Goal: Task Accomplishment & Management: Use online tool/utility

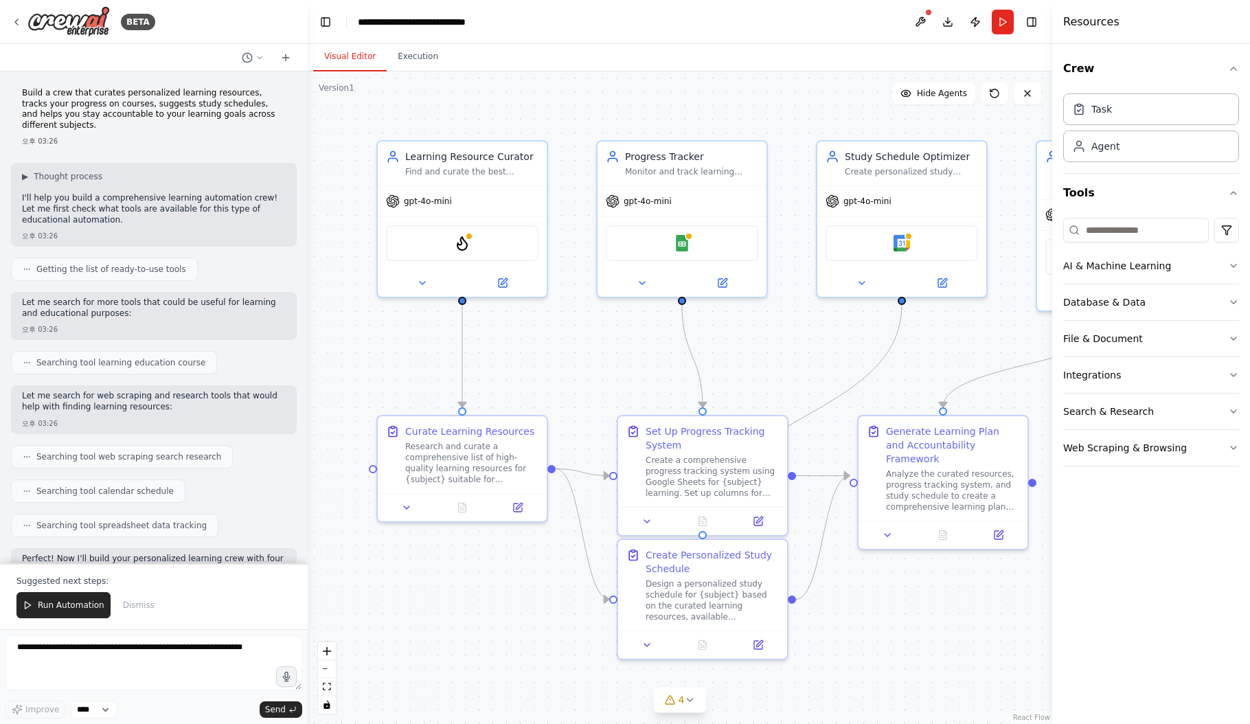
scroll to position [937, 0]
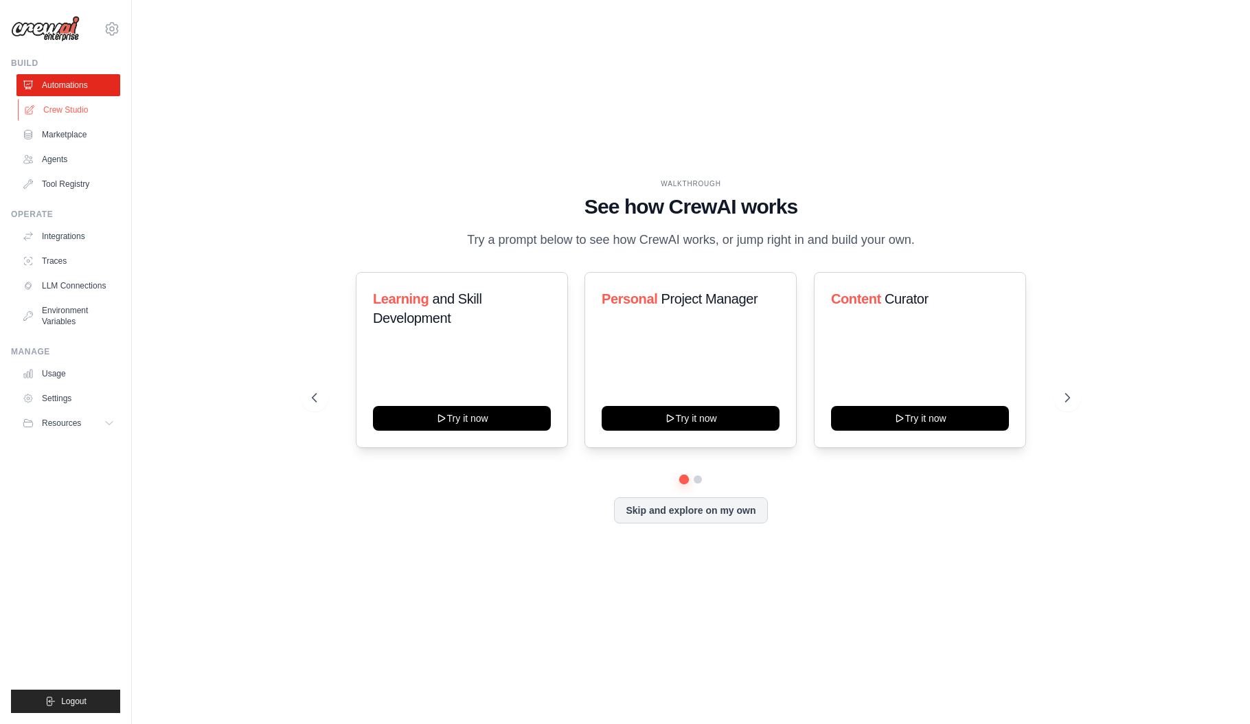
click at [89, 112] on link "Crew Studio" at bounding box center [70, 110] width 104 height 22
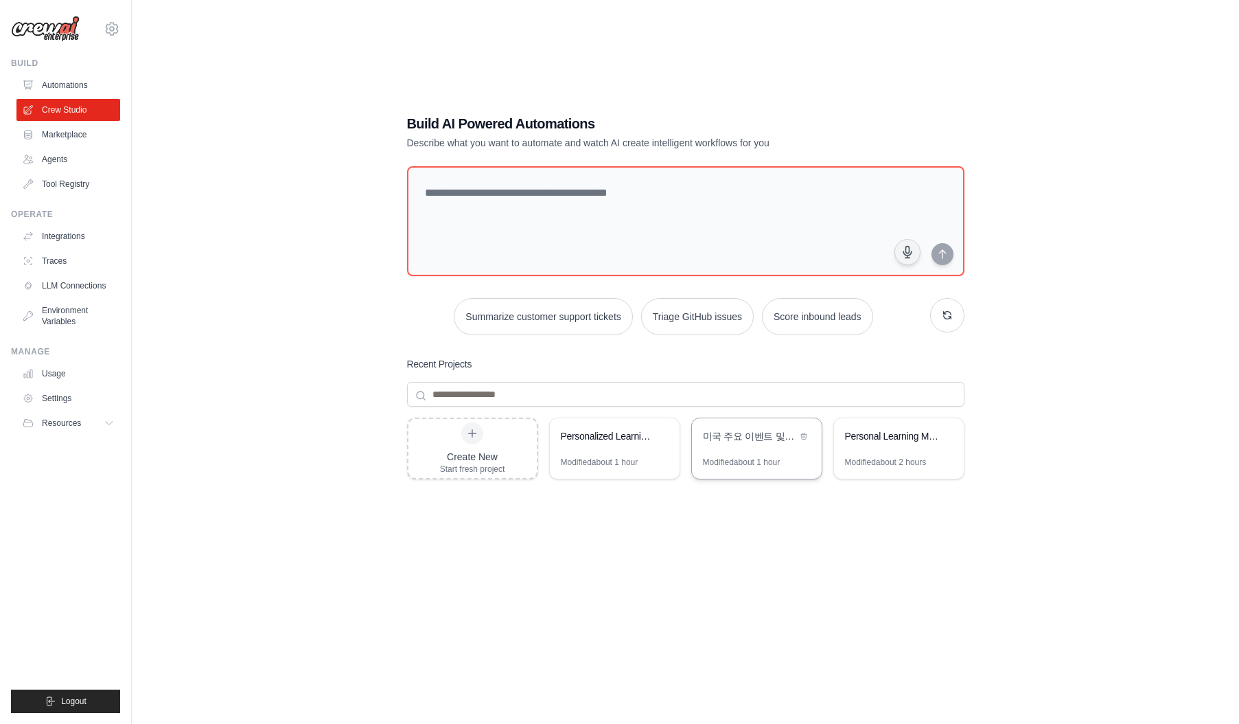
click at [760, 464] on div "Modified about 1 hour" at bounding box center [742, 462] width 78 height 11
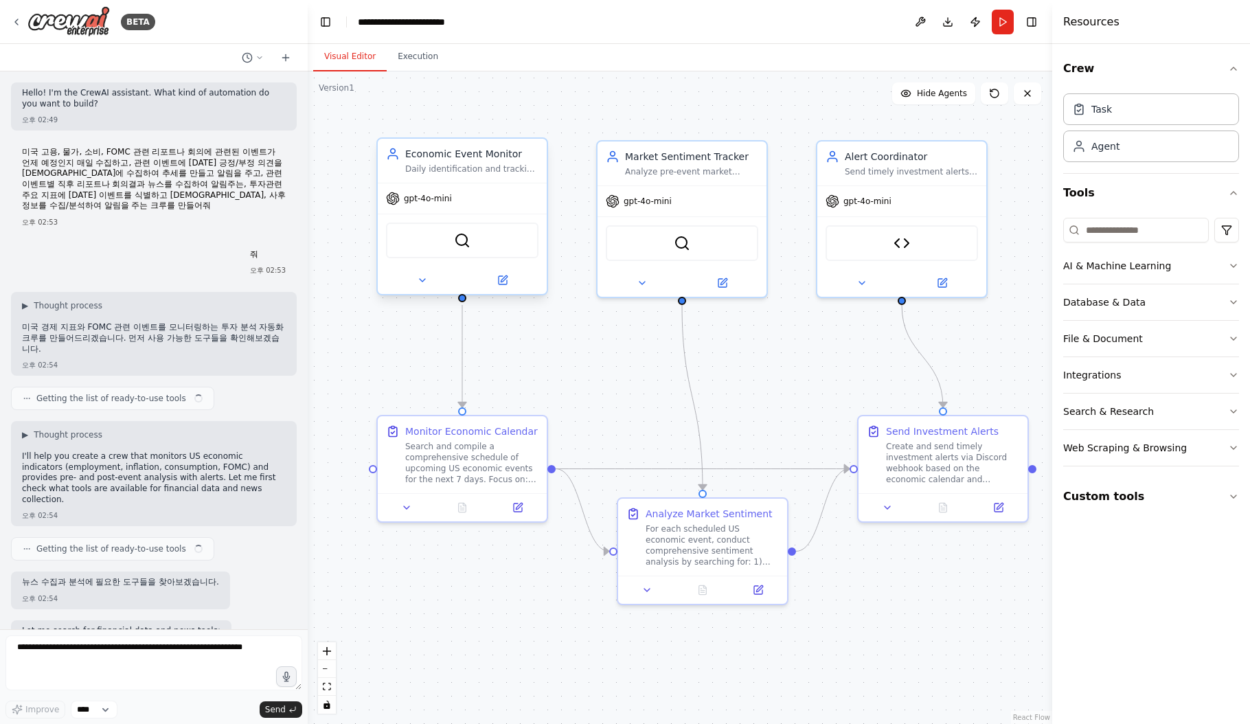
scroll to position [6281, 0]
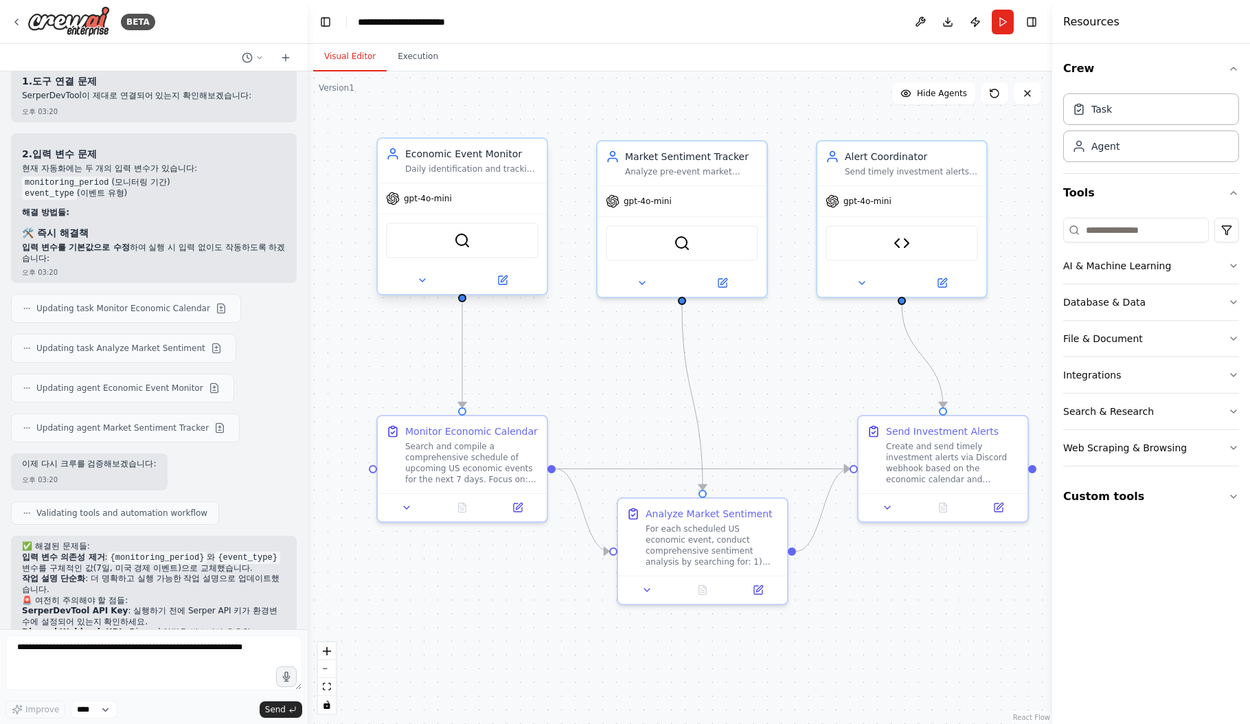
click at [480, 156] on div "Economic Event Monitor" at bounding box center [471, 154] width 133 height 14
click at [423, 281] on icon at bounding box center [422, 280] width 11 height 11
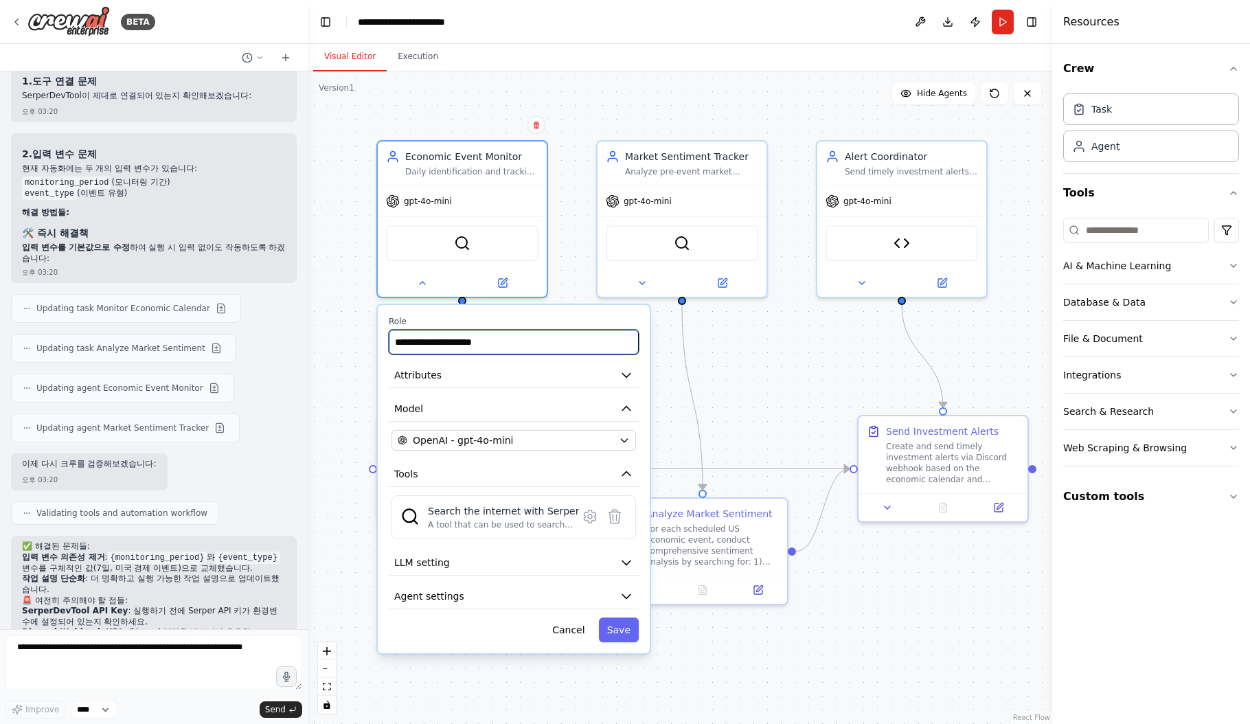
drag, startPoint x: 544, startPoint y: 341, endPoint x: 377, endPoint y: 334, distance: 167.0
click at [378, 334] on div "**********" at bounding box center [514, 479] width 272 height 348
click at [508, 377] on button "Attributes" at bounding box center [514, 375] width 250 height 25
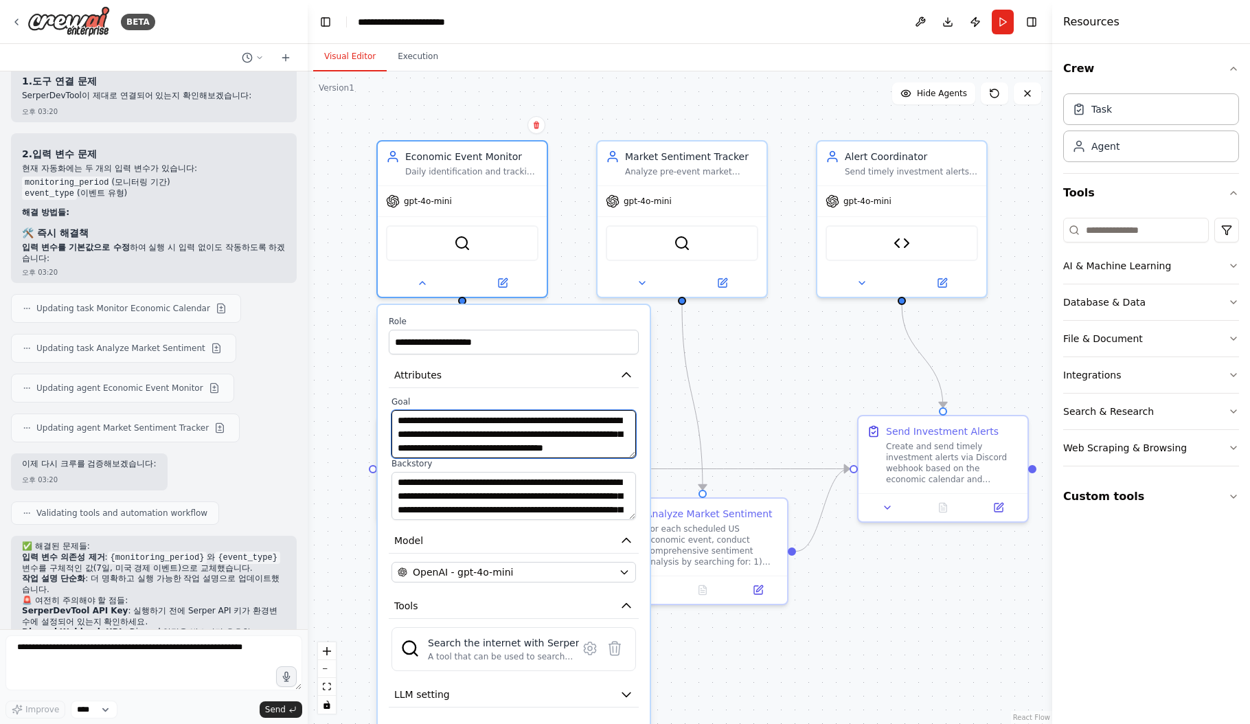
click at [482, 427] on textarea "**********" at bounding box center [513, 434] width 244 height 48
click at [453, 430] on textarea "**********" at bounding box center [513, 434] width 244 height 48
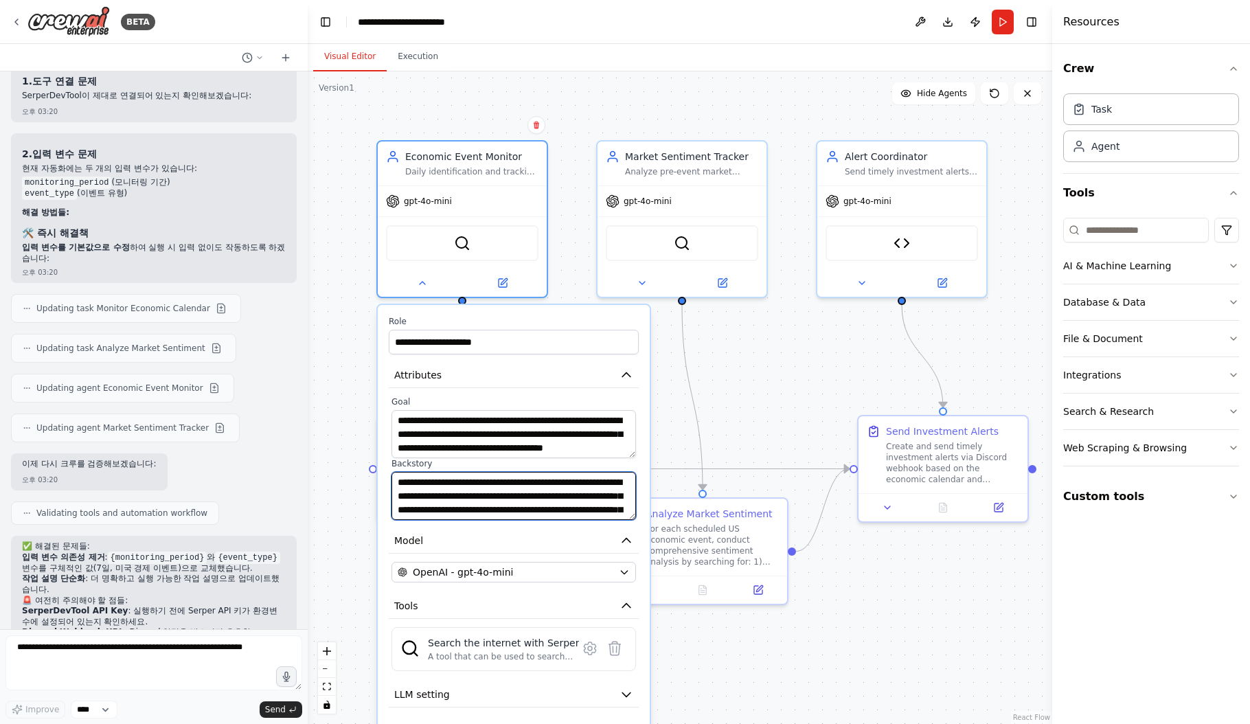
click at [462, 496] on textarea "**********" at bounding box center [513, 496] width 244 height 48
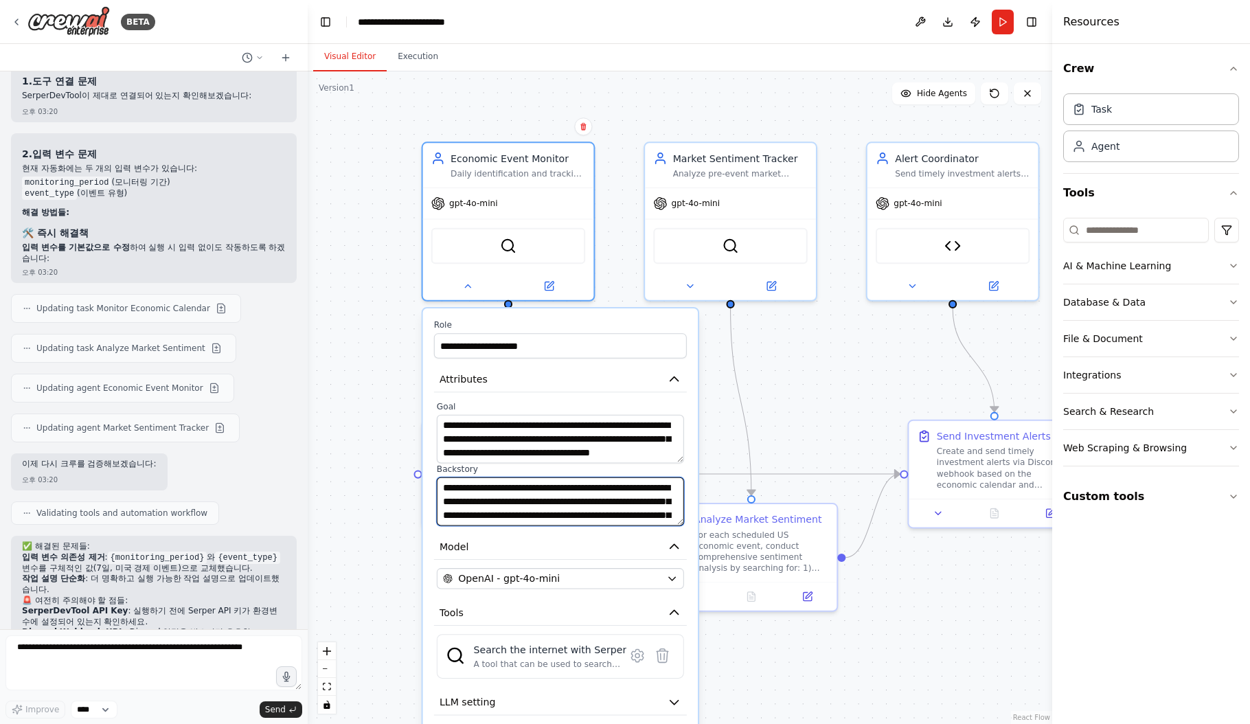
click at [611, 509] on textarea "**********" at bounding box center [560, 501] width 247 height 49
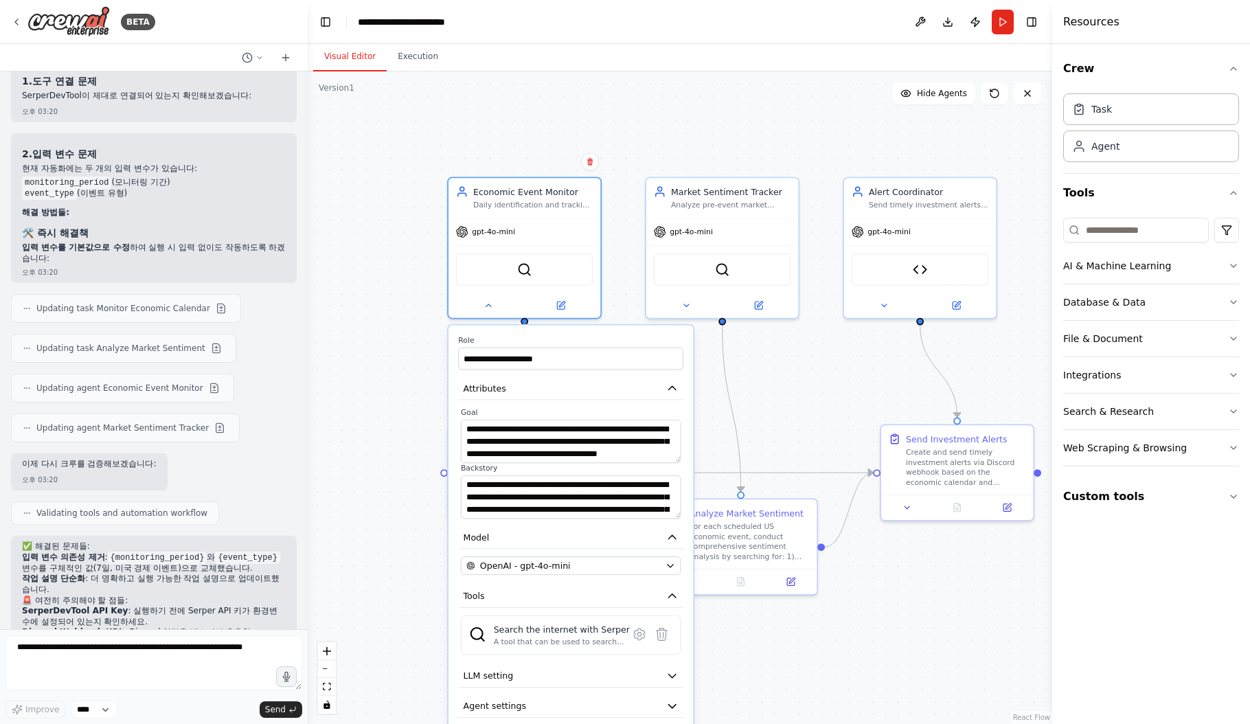
click at [870, 389] on div ".deletable-edge-delete-btn { width: 20px; height: 20px; border: 0px solid #ffff…" at bounding box center [680, 397] width 744 height 652
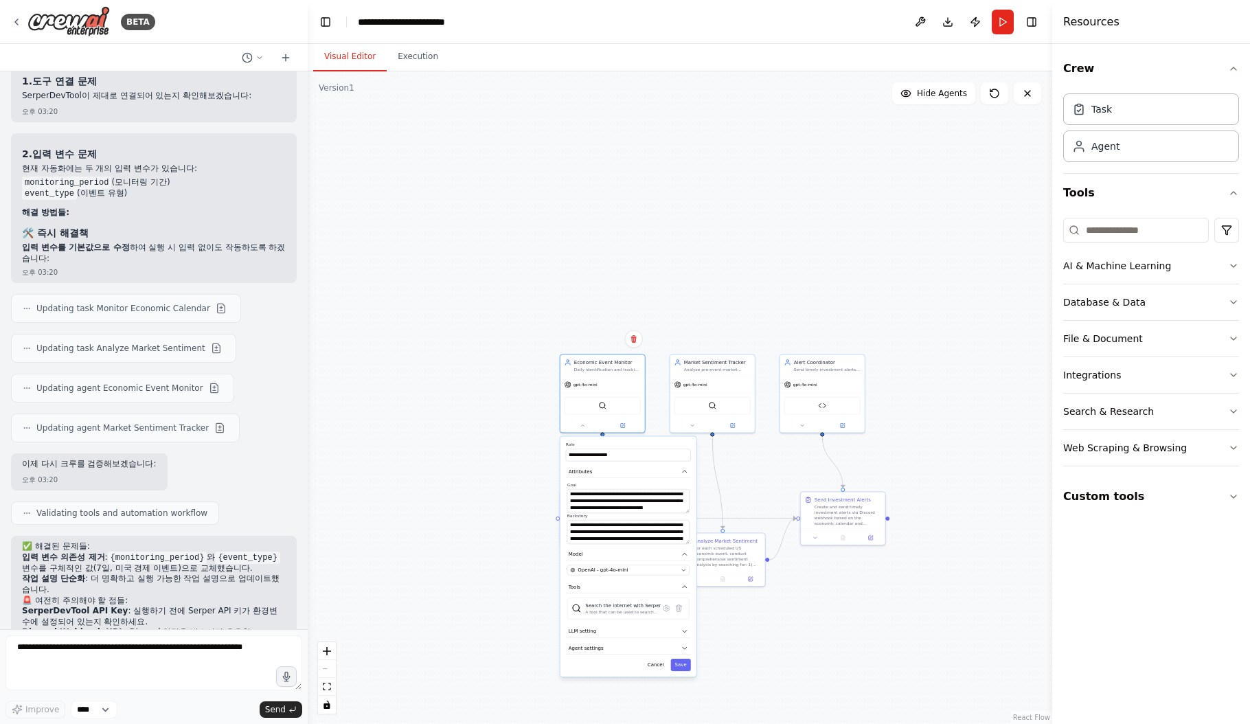
click at [803, 628] on div ".deletable-edge-delete-btn { width: 20px; height: 20px; border: 0px solid #ffff…" at bounding box center [680, 397] width 744 height 652
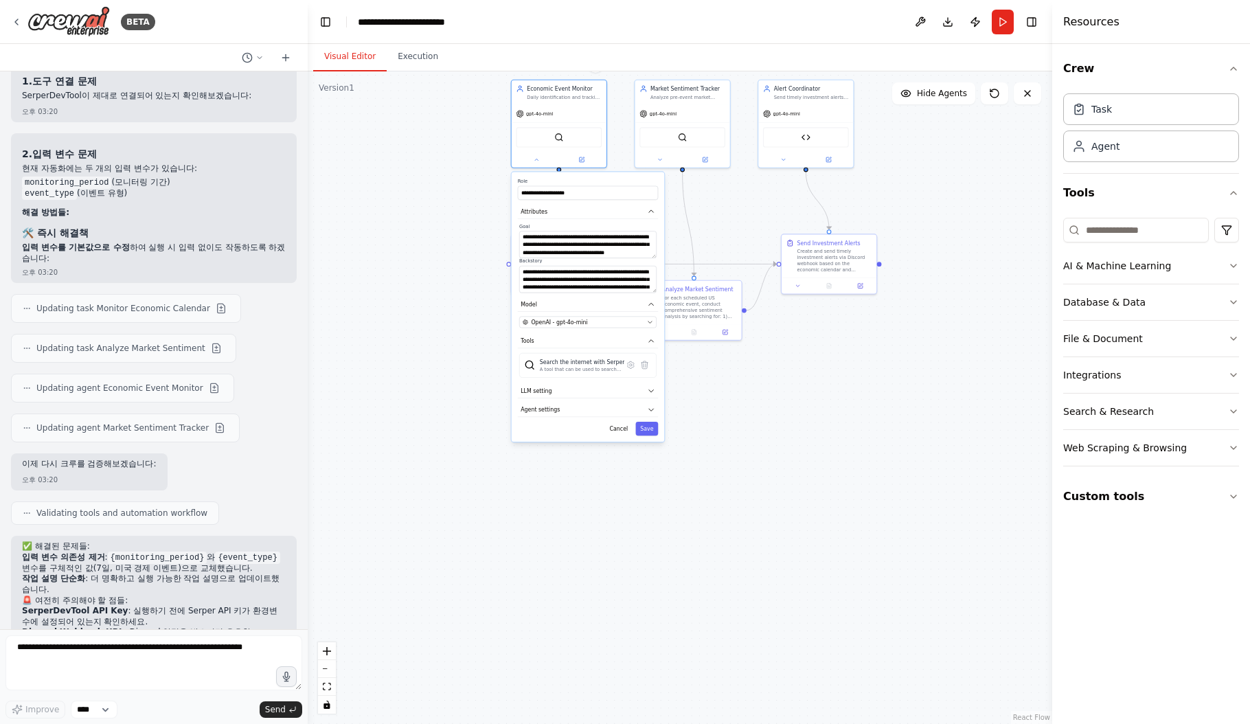
drag, startPoint x: 861, startPoint y: 604, endPoint x: 843, endPoint y: 371, distance: 233.4
click at [844, 358] on div ".deletable-edge-delete-btn { width: 20px; height: 20px; border: 0px solid #ffff…" at bounding box center [680, 397] width 744 height 652
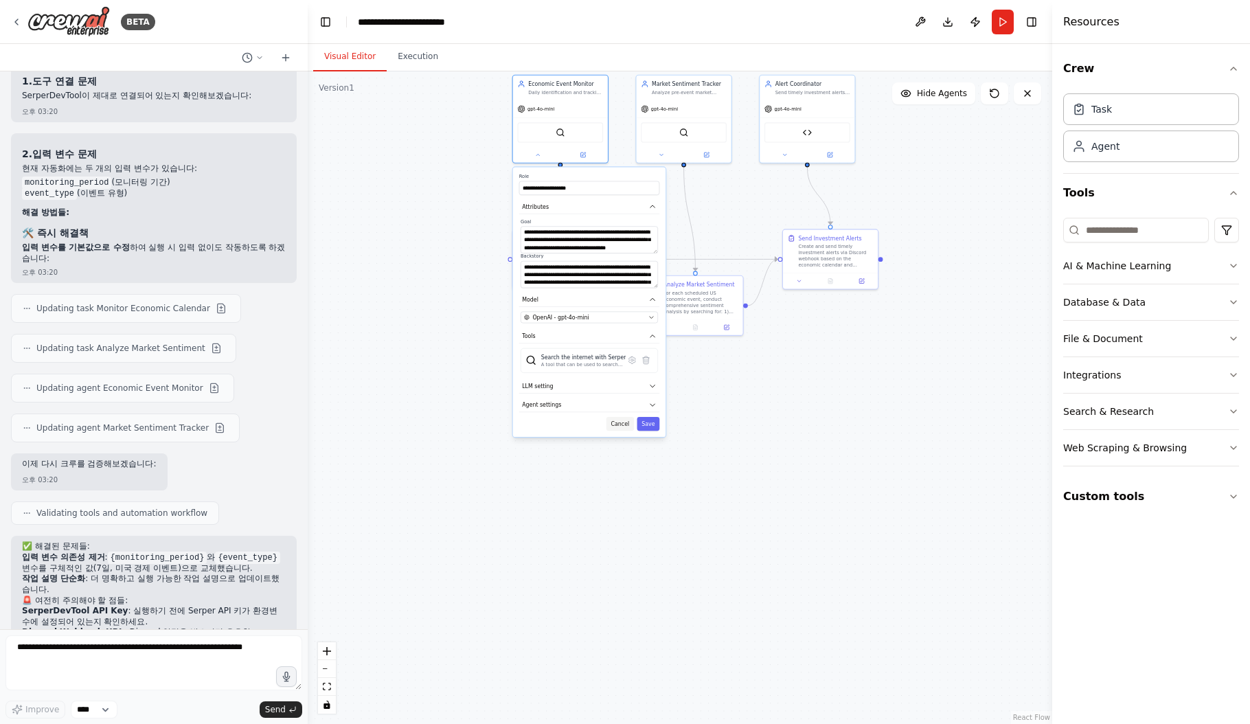
click at [625, 427] on button "Cancel" at bounding box center [619, 424] width 27 height 14
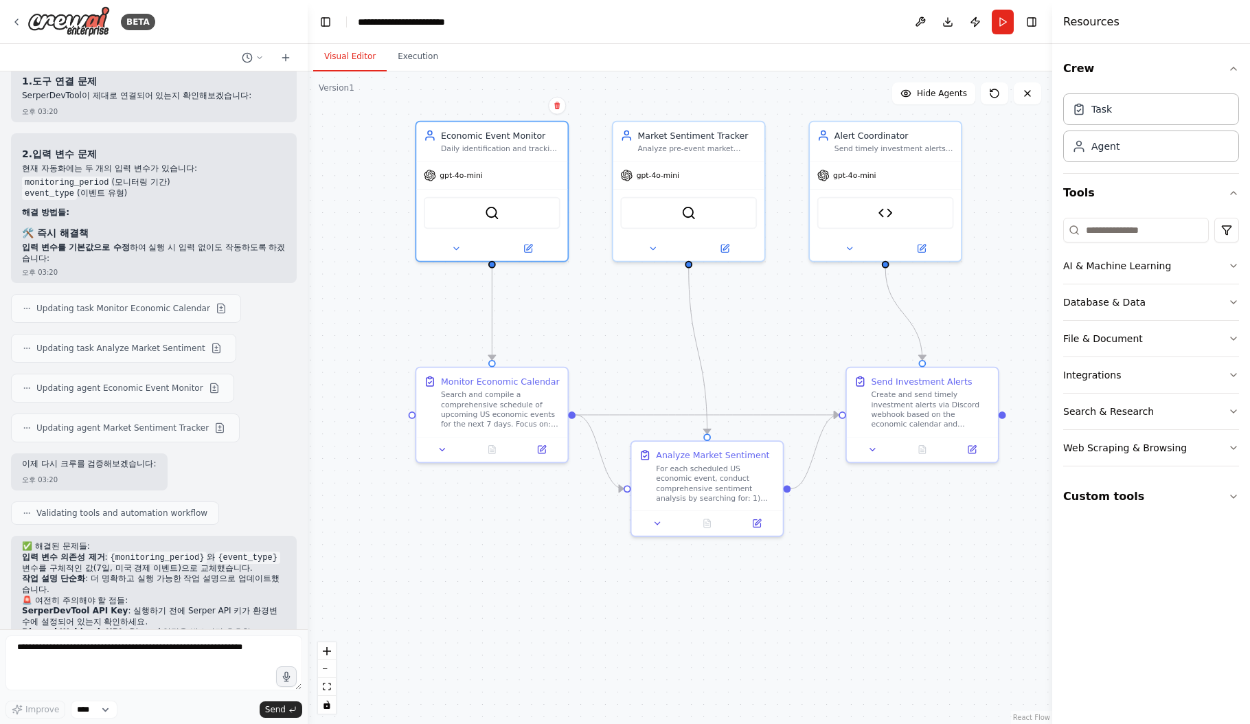
drag, startPoint x: 643, startPoint y: 390, endPoint x: 593, endPoint y: 607, distance: 222.5
click at [593, 607] on div ".deletable-edge-delete-btn { width: 20px; height: 20px; border: 0px solid #ffff…" at bounding box center [680, 397] width 744 height 652
click at [515, 413] on div "Search and compile a comprehensive schedule of upcoming US economic events for …" at bounding box center [500, 406] width 119 height 39
click at [439, 457] on div at bounding box center [491, 446] width 151 height 25
click at [442, 448] on icon at bounding box center [442, 447] width 10 height 10
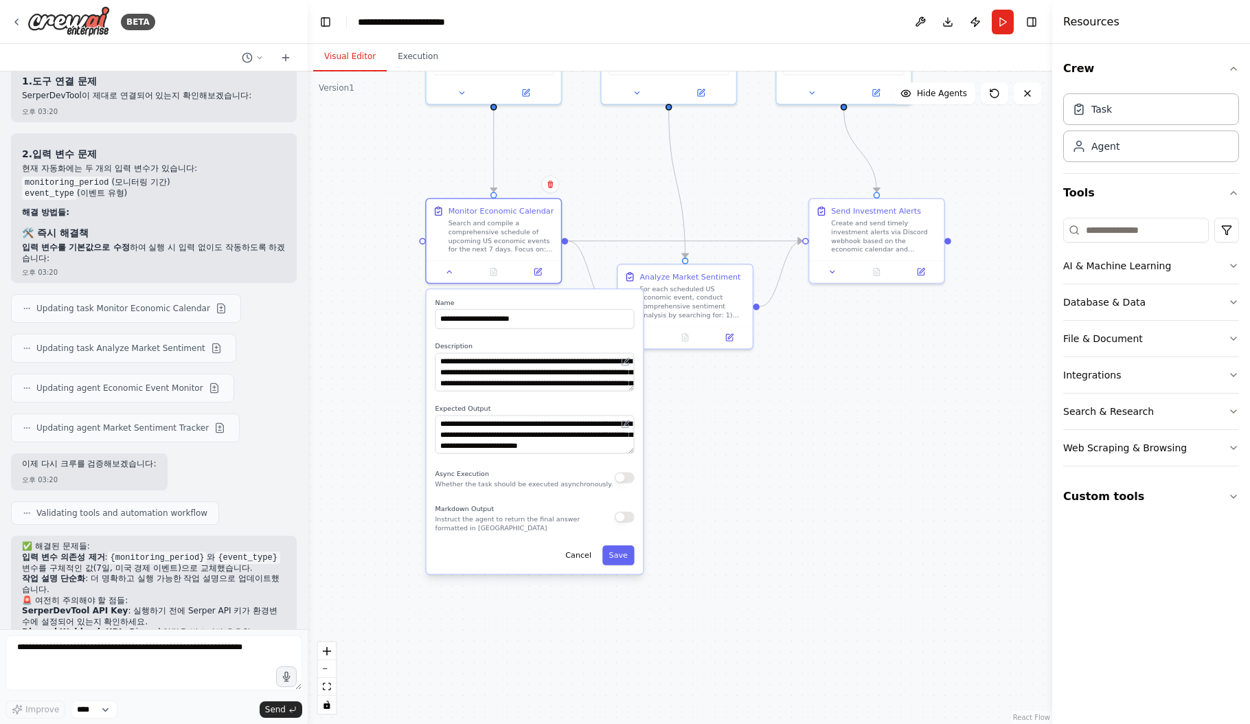
drag, startPoint x: 763, startPoint y: 586, endPoint x: 746, endPoint y: 392, distance: 195.1
click at [746, 392] on div ".deletable-edge-delete-btn { width: 20px; height: 20px; border: 0px solid #ffff…" at bounding box center [680, 397] width 744 height 652
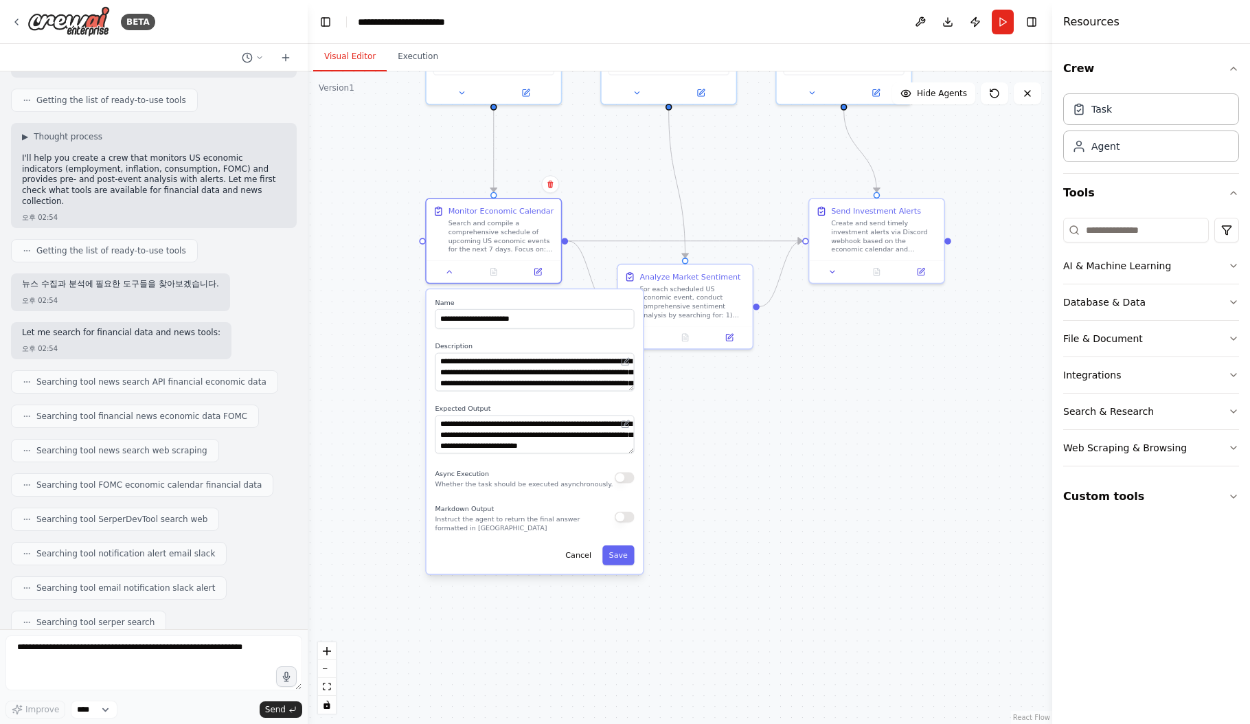
scroll to position [0, 0]
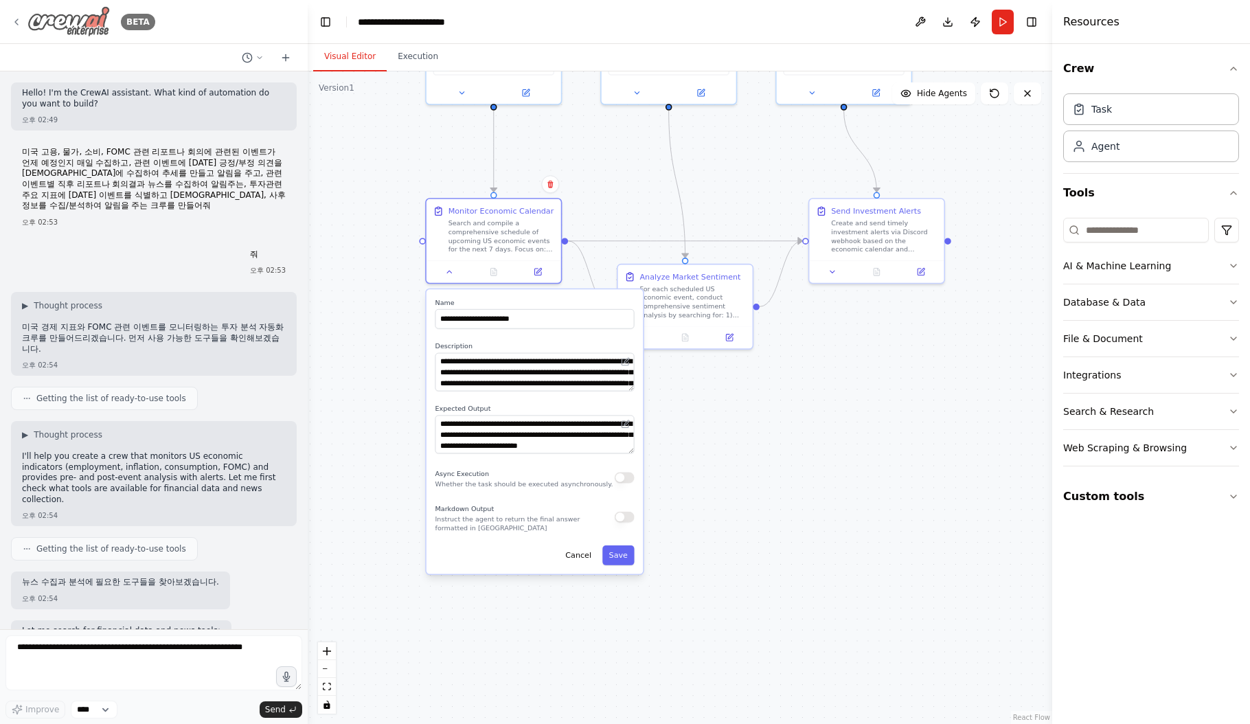
click at [19, 22] on icon at bounding box center [16, 21] width 11 height 11
